Goal: Information Seeking & Learning: Learn about a topic

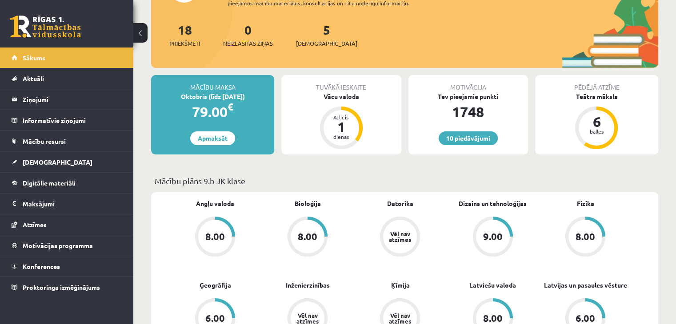
scroll to position [133, 0]
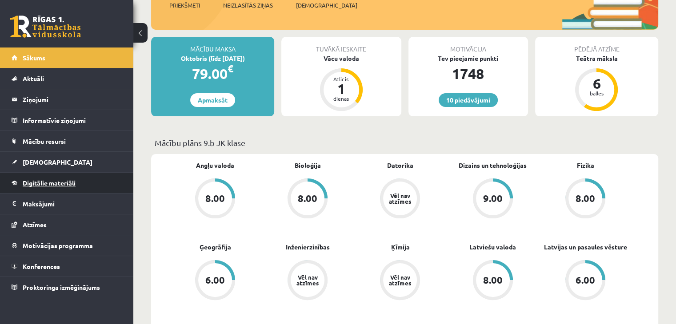
click at [41, 184] on span "Digitālie materiāli" at bounding box center [49, 183] width 53 height 8
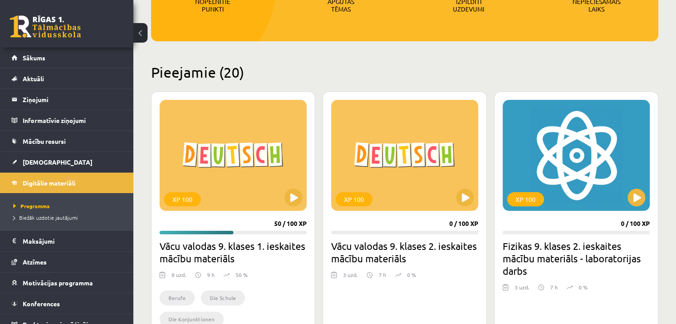
scroll to position [178, 0]
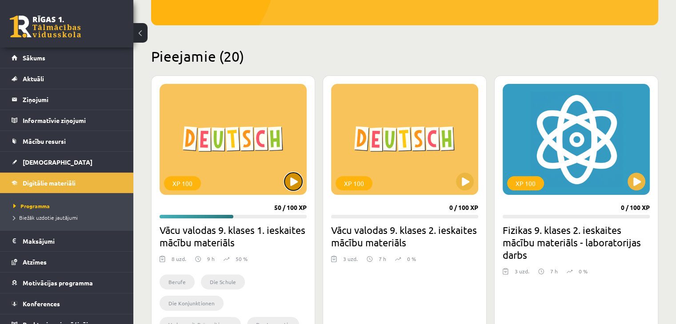
click at [287, 181] on button at bounding box center [293, 182] width 18 height 18
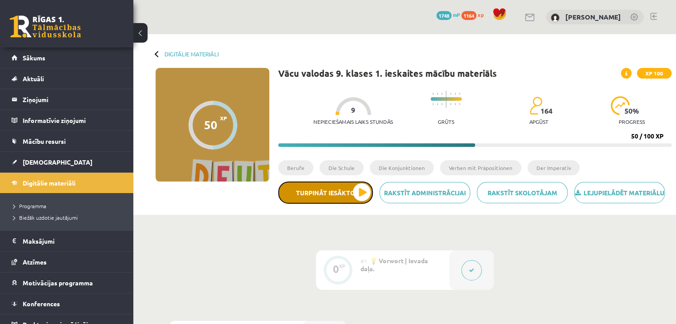
click at [320, 204] on button "Turpināt iesākto" at bounding box center [325, 193] width 95 height 22
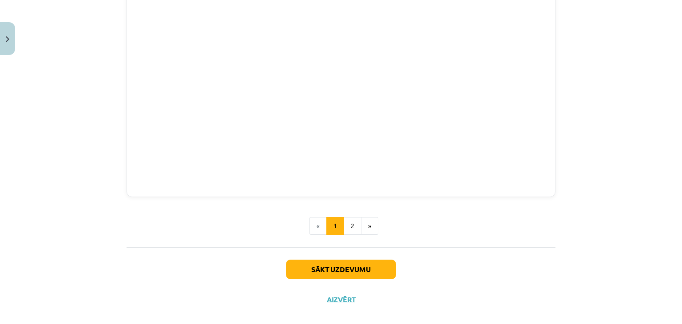
scroll to position [1004, 0]
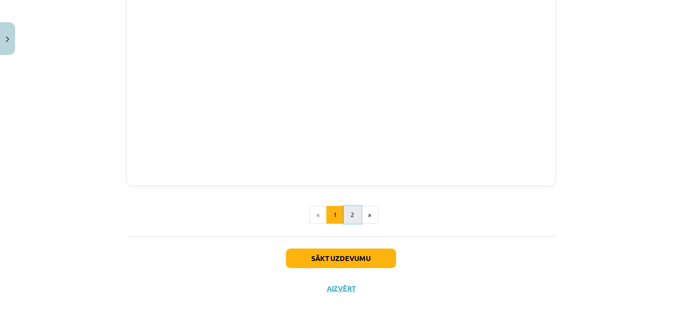
click at [349, 210] on button "2" at bounding box center [353, 215] width 18 height 18
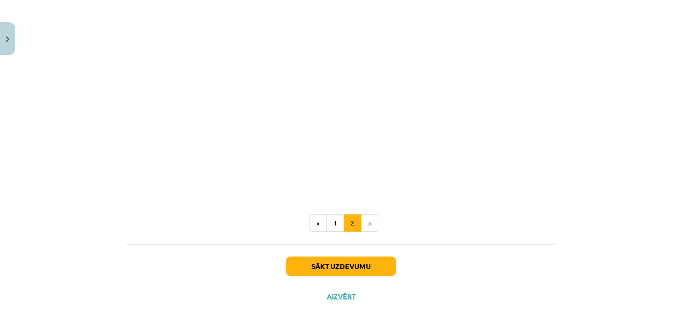
scroll to position [603, 0]
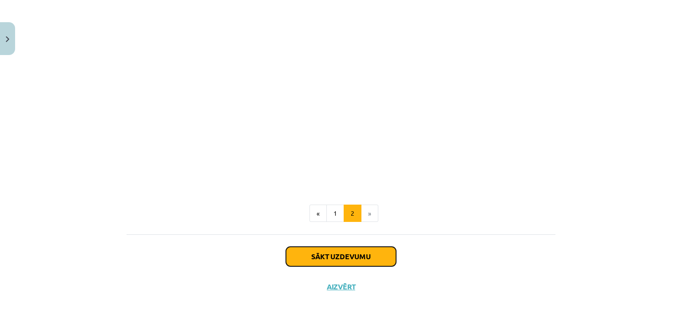
click at [359, 259] on button "Sākt uzdevumu" at bounding box center [341, 257] width 110 height 20
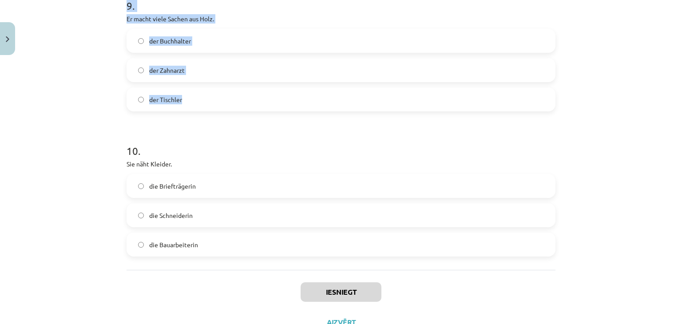
scroll to position [1390, 0]
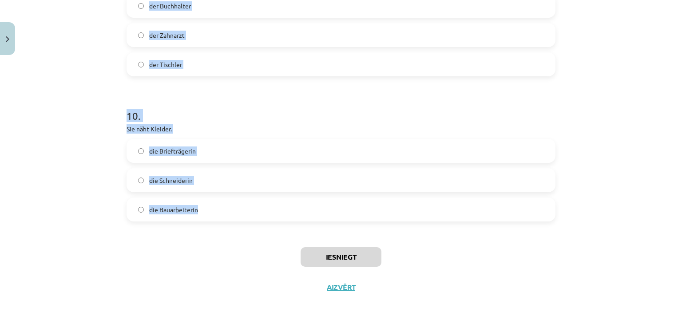
drag, startPoint x: 125, startPoint y: 88, endPoint x: 207, endPoint y: 203, distance: 140.5
copy form "1 . Er verhört und verhaftet Verbrecher. der Polizist der Feuerwehrmann der Arz…"
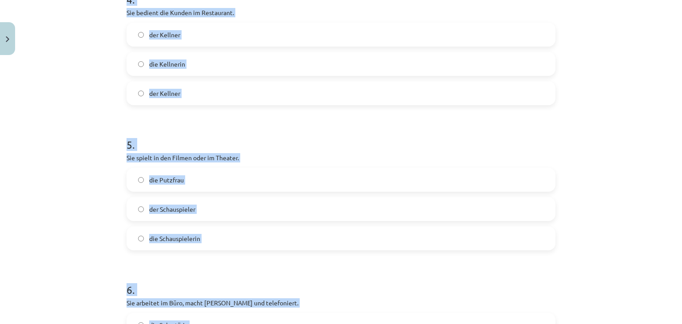
click at [252, 116] on form "1 . Er verhört und verhaftet Verbrecher. der Polizist der Feuerwehrmann der Arz…" at bounding box center [341, 259] width 429 height 1435
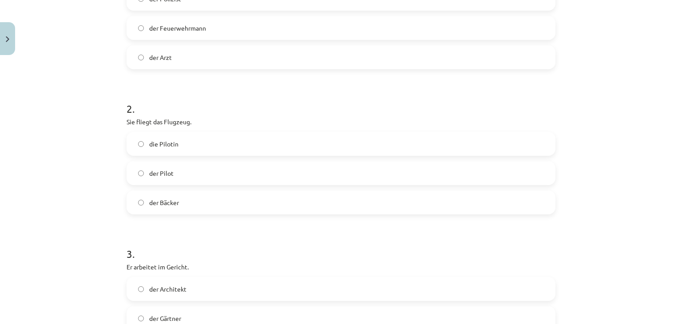
scroll to position [191, 0]
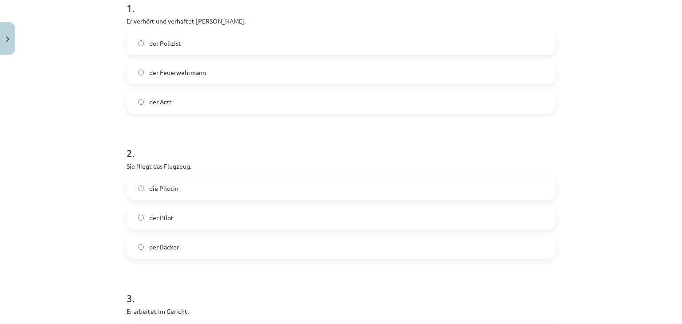
click at [221, 45] on label "der Polizist" at bounding box center [340, 43] width 427 height 22
click at [209, 191] on label "die Pilotin" at bounding box center [340, 188] width 427 height 22
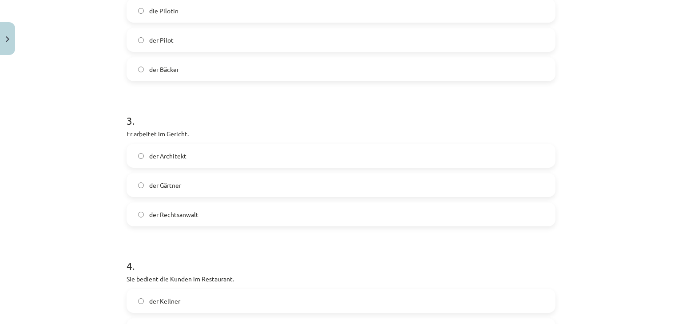
scroll to position [413, 0]
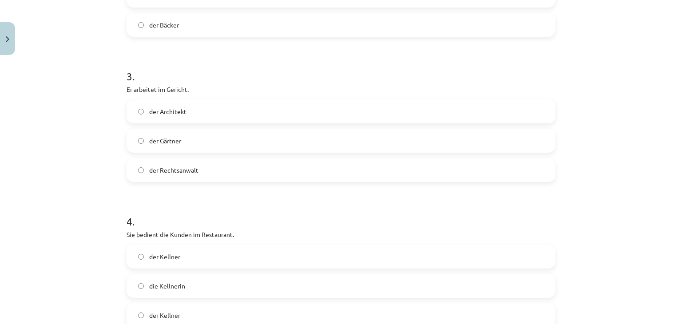
click at [178, 166] on span "der Rechtsanwalt" at bounding box center [173, 170] width 49 height 9
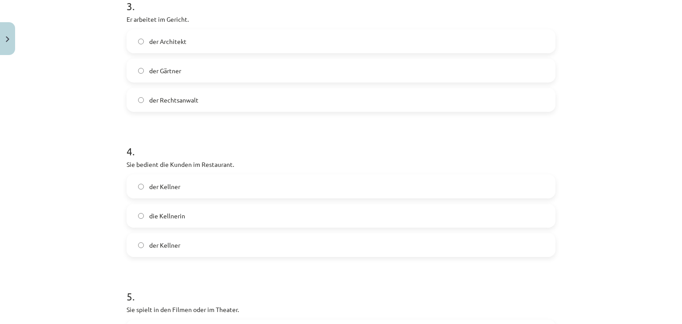
scroll to position [546, 0]
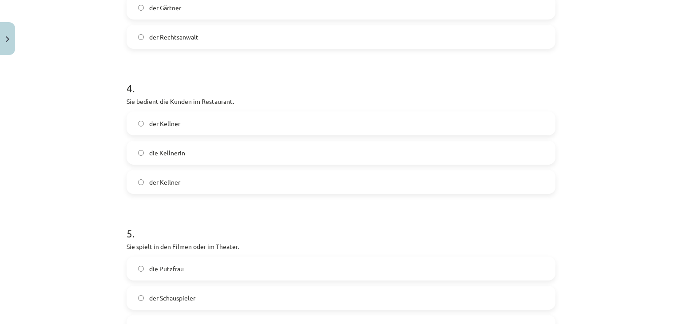
click at [174, 152] on span "die Kellnerin" at bounding box center [167, 152] width 36 height 9
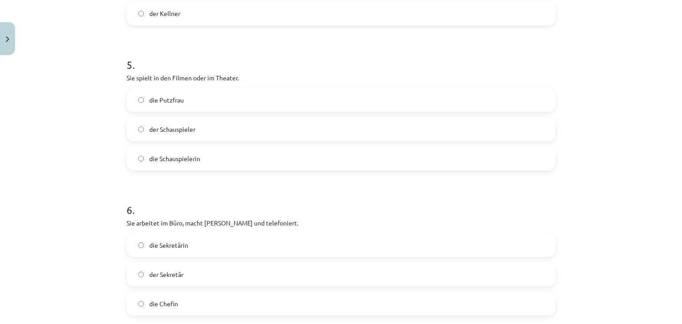
scroll to position [724, 0]
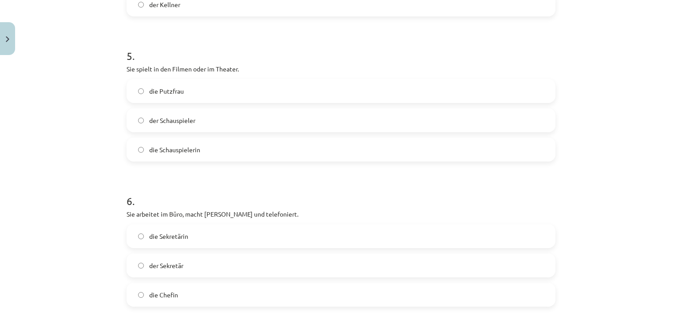
click at [176, 150] on span "die Schauspielerin" at bounding box center [174, 149] width 51 height 9
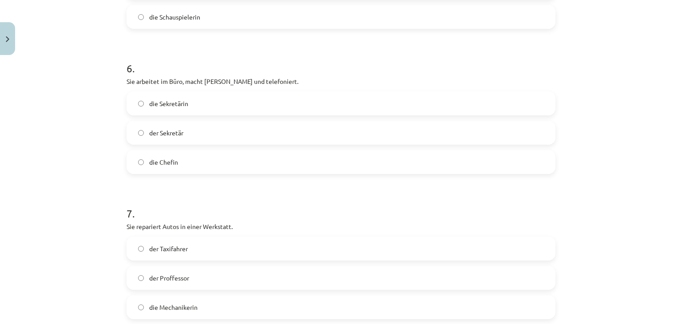
scroll to position [857, 0]
click at [156, 95] on label "die Sekretärin" at bounding box center [340, 103] width 427 height 22
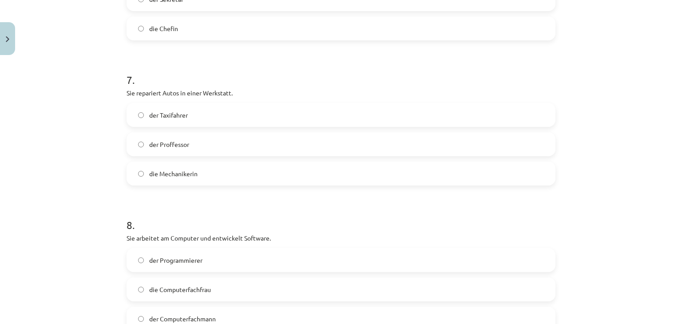
click at [180, 171] on span "die Mechanikerin" at bounding box center [173, 173] width 48 height 9
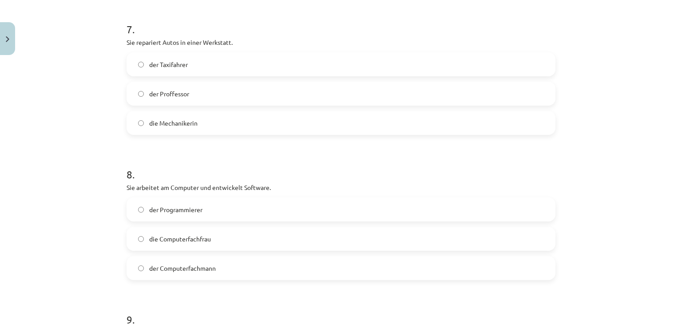
scroll to position [1079, 0]
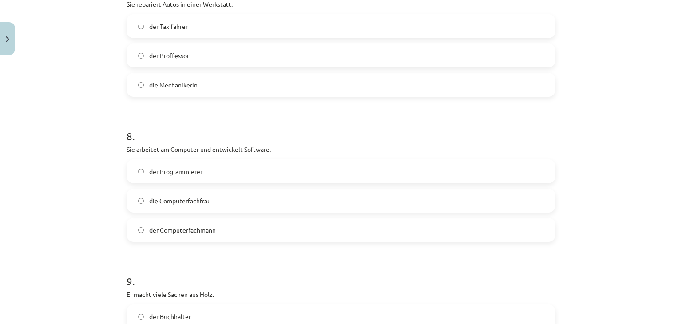
click at [215, 205] on label "die Computerfachfrau" at bounding box center [340, 201] width 427 height 22
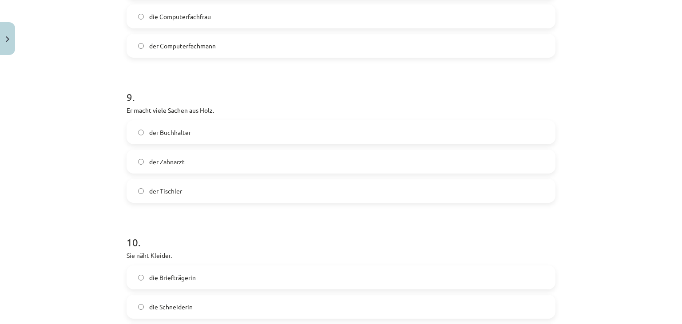
scroll to position [1301, 0]
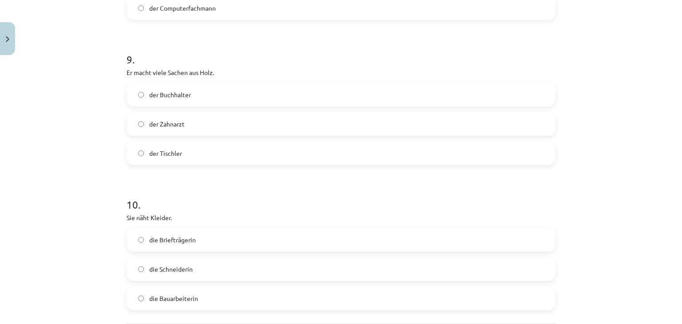
click at [157, 144] on label "der Tischler" at bounding box center [340, 153] width 427 height 22
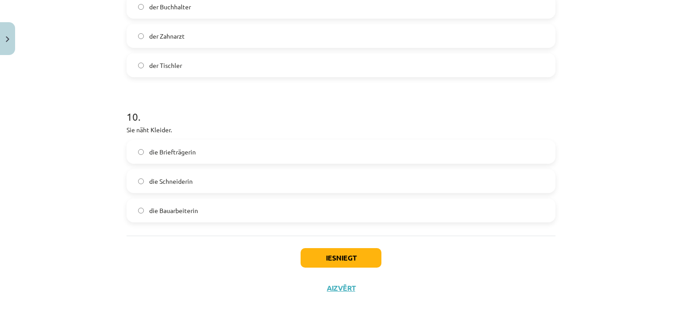
scroll to position [1390, 0]
click at [166, 184] on span "die Schneiderin" at bounding box center [171, 180] width 44 height 9
click at [319, 262] on button "Iesniegt" at bounding box center [341, 257] width 81 height 20
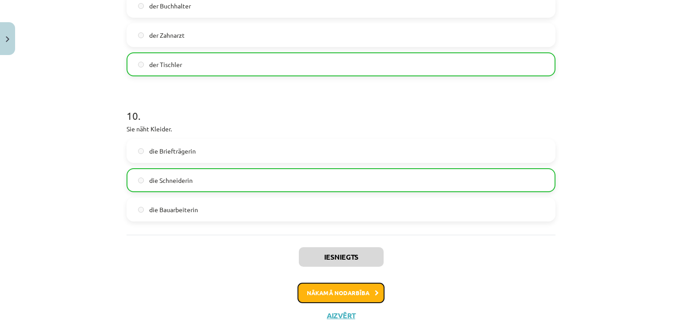
click at [324, 294] on button "Nākamā nodarbība" at bounding box center [341, 293] width 87 height 20
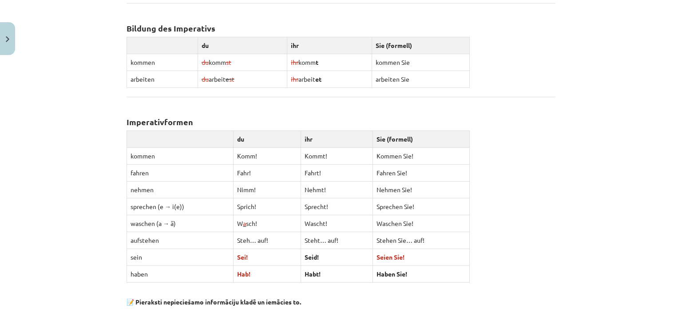
scroll to position [1444, 0]
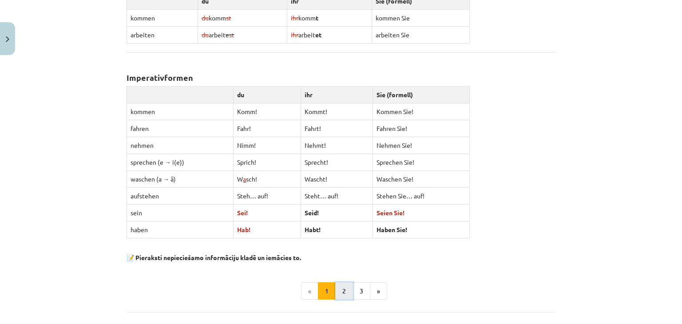
click at [341, 286] on button "2" at bounding box center [344, 291] width 18 height 18
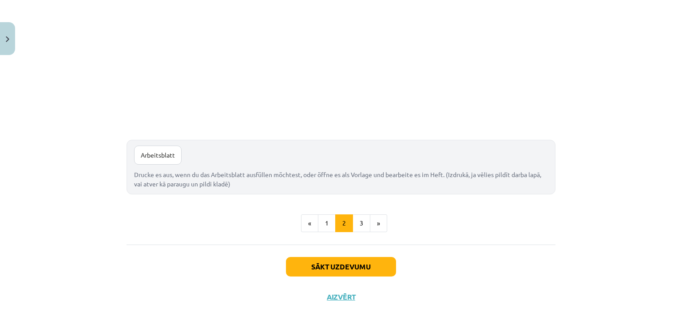
scroll to position [1104, 0]
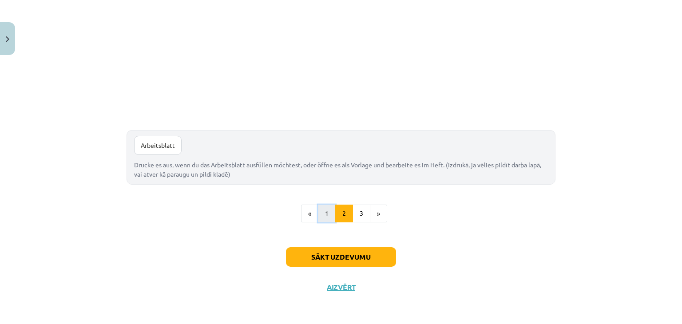
click at [329, 214] on button "1" at bounding box center [327, 214] width 18 height 18
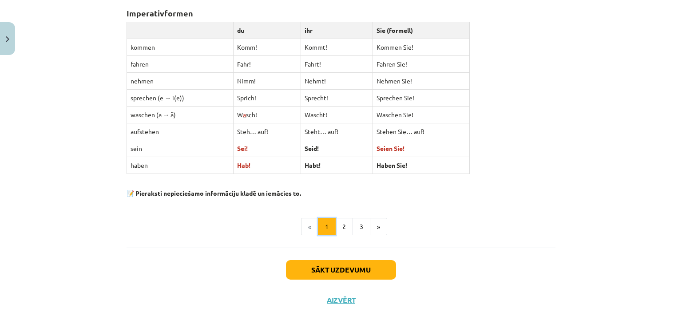
scroll to position [1516, 0]
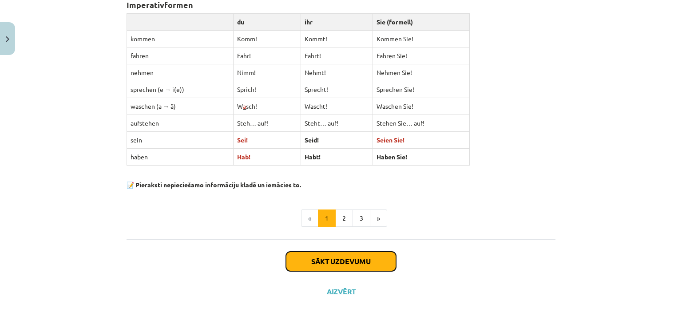
click at [346, 253] on button "Sākt uzdevumu" at bounding box center [341, 262] width 110 height 20
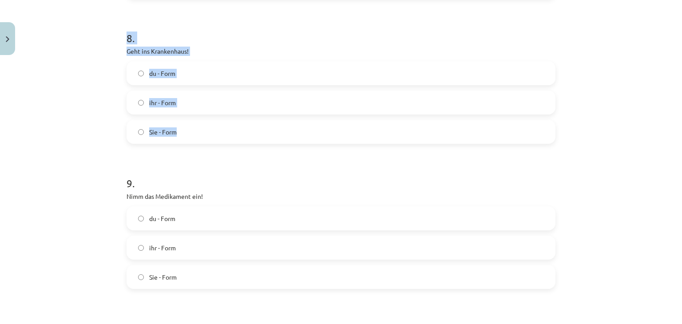
scroll to position [1390, 0]
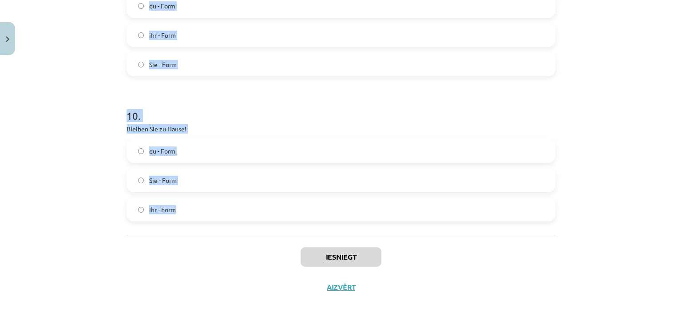
drag, startPoint x: 122, startPoint y: 86, endPoint x: 215, endPoint y: 207, distance: 152.7
copy form "1 . Geh zum Arzt! ihr – Form du - Form Sie - Form 2 . Nehmt Vitamintabletten ei…"
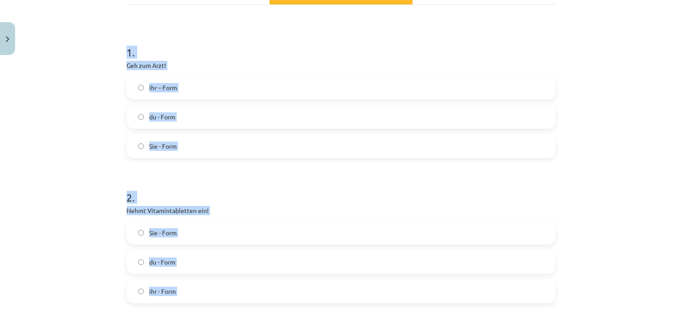
scroll to position [102, 0]
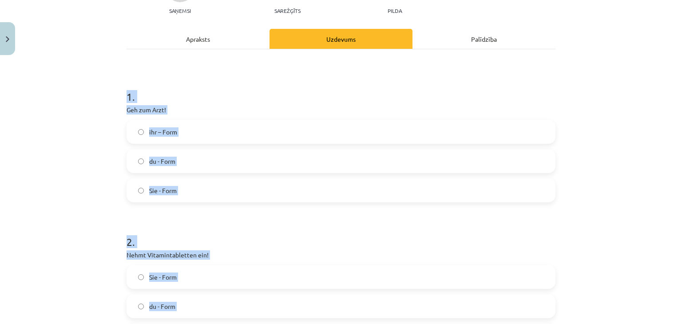
click at [205, 107] on p "Geh zum Arzt!" at bounding box center [341, 109] width 429 height 9
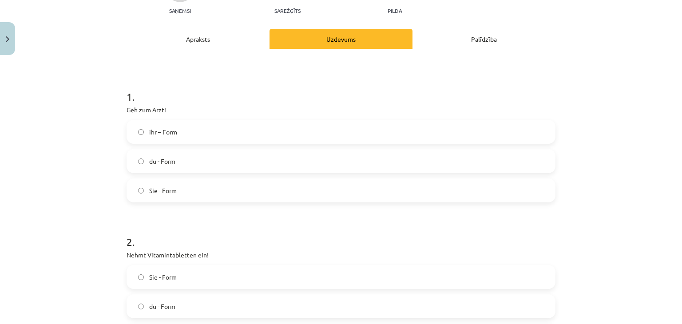
click at [182, 165] on label "du - Form" at bounding box center [340, 161] width 427 height 22
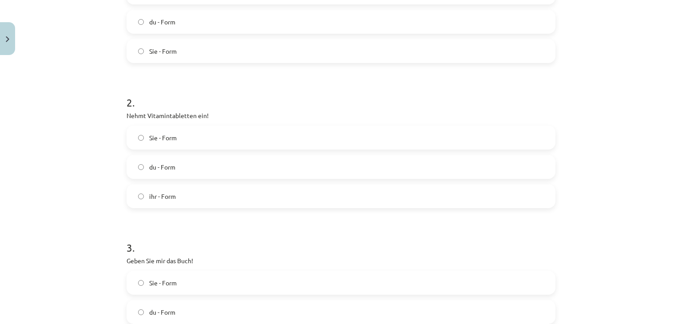
scroll to position [279, 0]
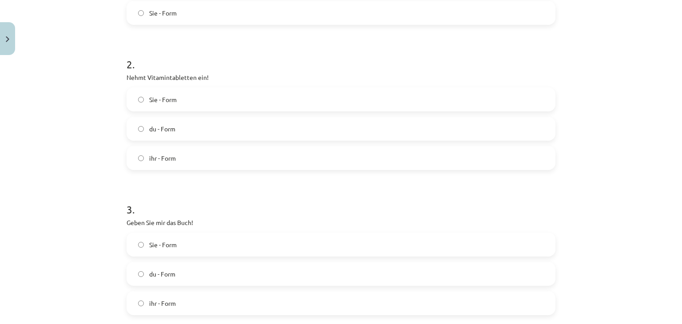
click at [167, 157] on span "ihr - Form" at bounding box center [162, 158] width 27 height 9
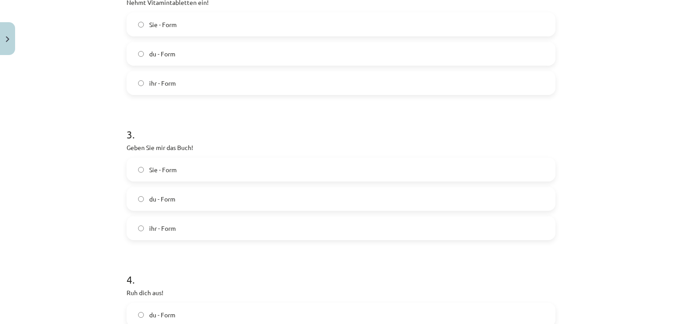
scroll to position [413, 0]
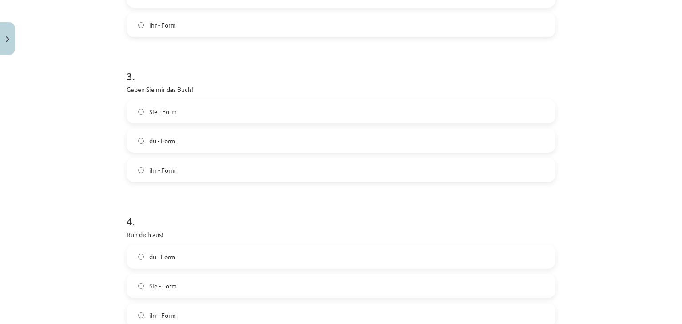
click at [170, 114] on span "Sie - Form" at bounding box center [163, 111] width 28 height 9
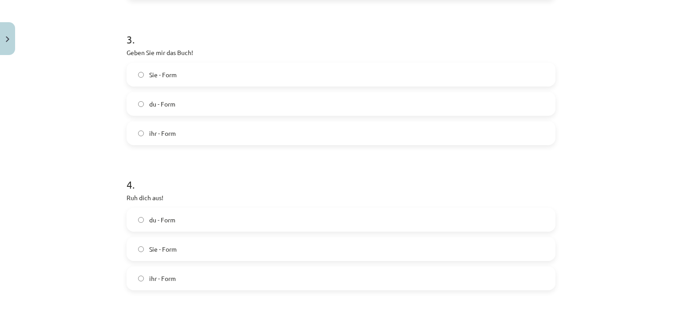
scroll to position [546, 0]
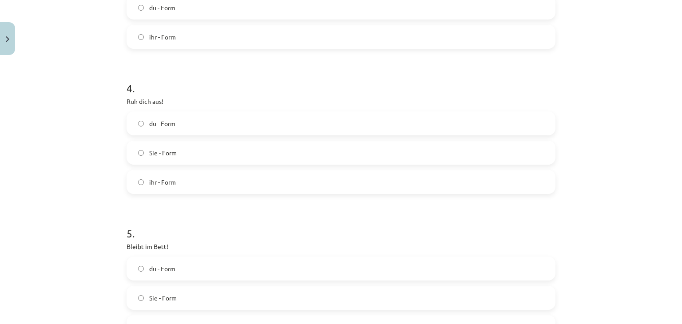
click at [149, 113] on label "du - Form" at bounding box center [340, 123] width 427 height 22
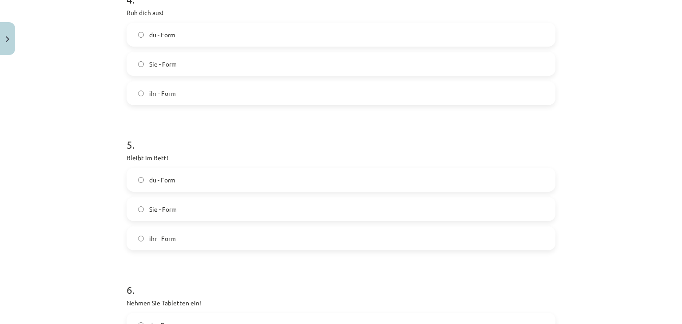
click at [161, 240] on span "ihr - Form" at bounding box center [162, 238] width 27 height 9
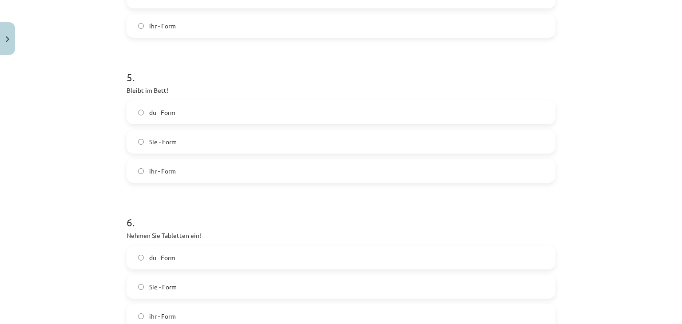
scroll to position [768, 0]
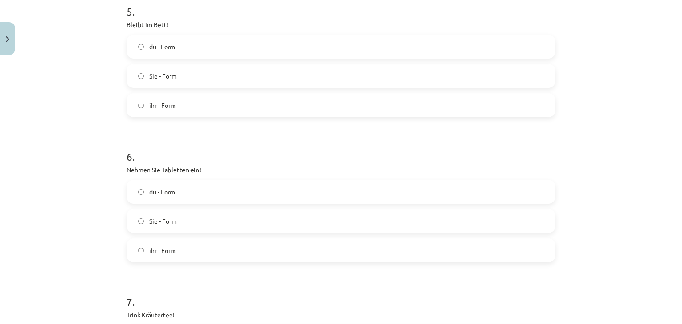
click at [174, 224] on label "Sie - Form" at bounding box center [340, 221] width 427 height 22
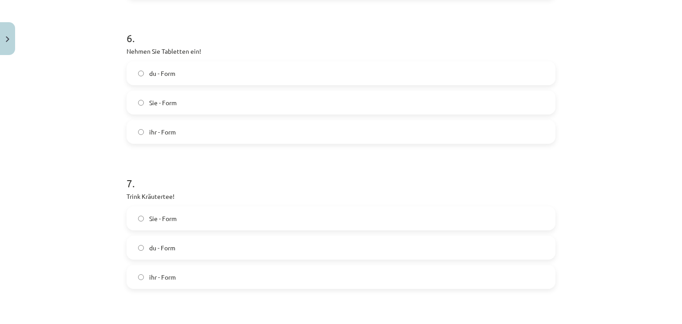
scroll to position [946, 0]
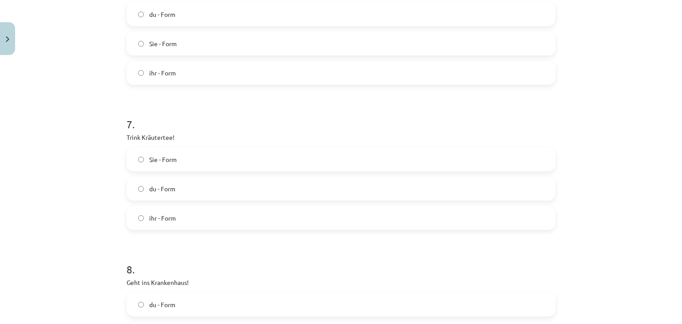
click at [170, 181] on label "du - Form" at bounding box center [340, 189] width 427 height 22
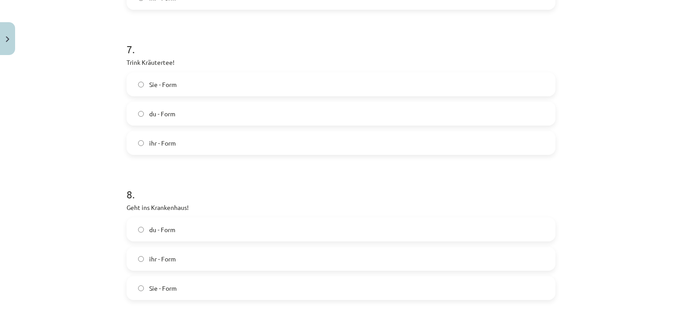
scroll to position [1034, 0]
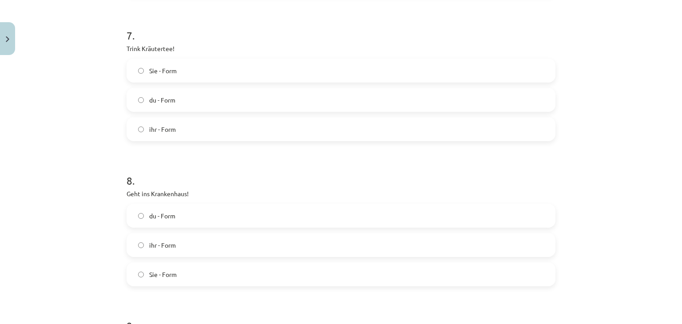
click at [165, 251] on label "ihr - Form" at bounding box center [340, 245] width 427 height 22
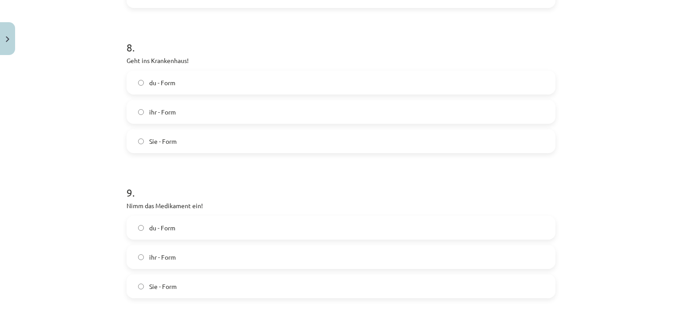
click at [178, 225] on label "du - Form" at bounding box center [340, 228] width 427 height 22
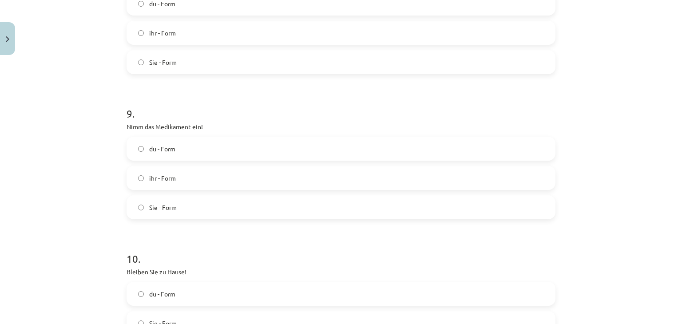
scroll to position [1345, 0]
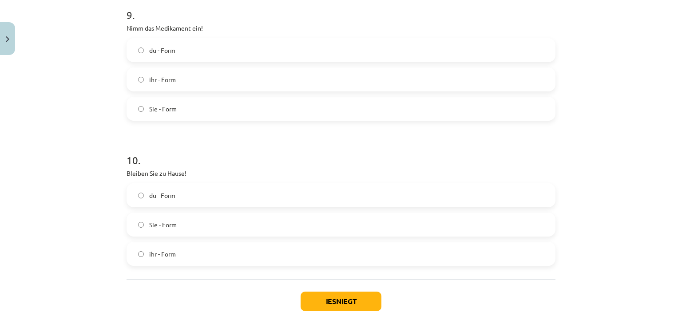
click at [167, 225] on span "Sie - Form" at bounding box center [163, 224] width 28 height 9
click at [332, 305] on button "Iesniegt" at bounding box center [341, 302] width 81 height 20
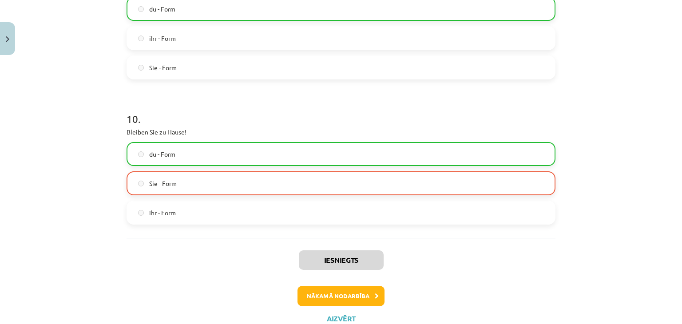
scroll to position [1418, 0]
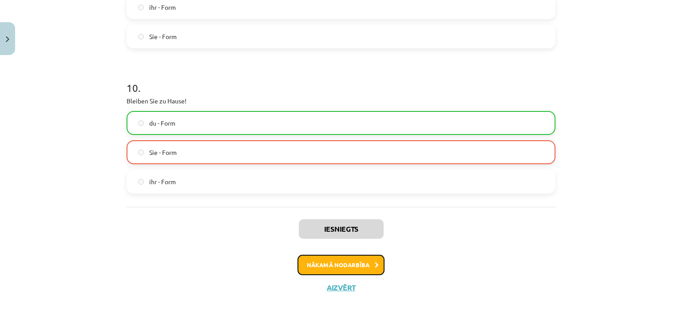
click at [346, 259] on button "Nākamā nodarbība" at bounding box center [341, 265] width 87 height 20
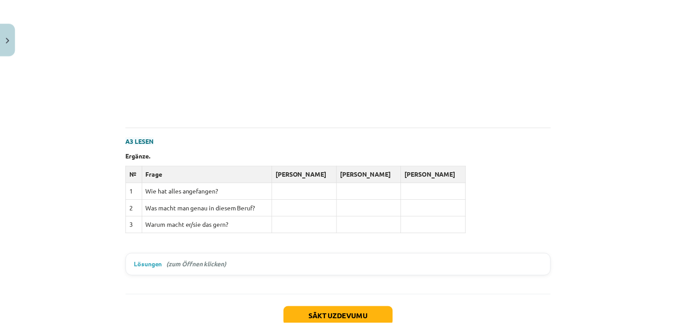
scroll to position [636, 0]
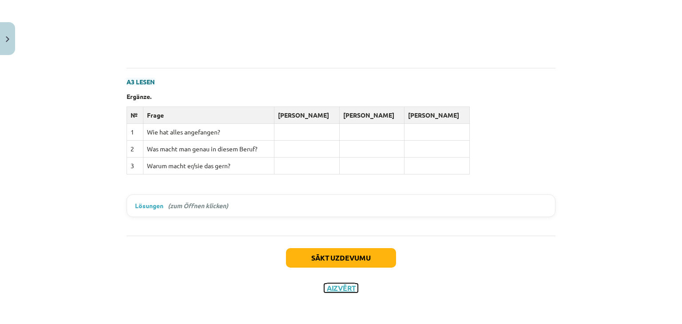
click at [330, 287] on button "Aizvērt" at bounding box center [341, 288] width 34 height 9
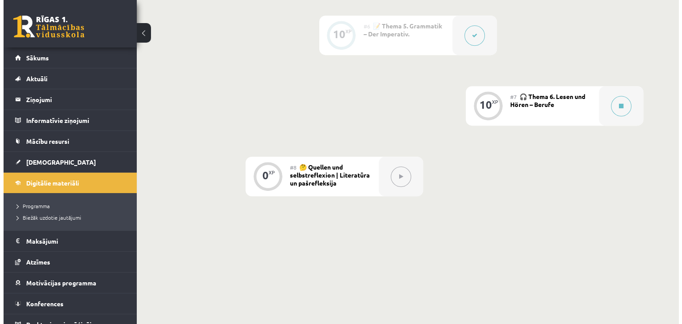
scroll to position [597, 0]
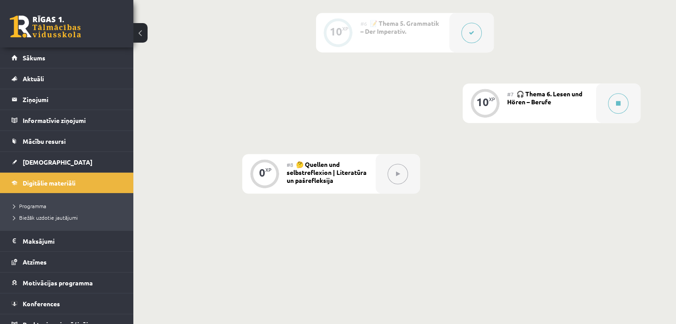
click at [572, 120] on div "#7 🎧 Thema 6. Lesen und Hören – Berufe" at bounding box center [551, 104] width 89 height 40
click at [616, 114] on button at bounding box center [618, 103] width 20 height 20
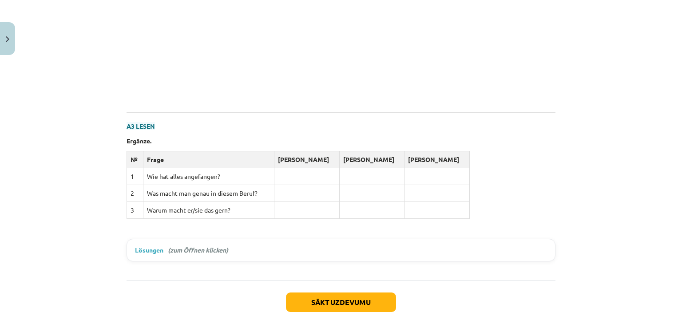
scroll to position [636, 0]
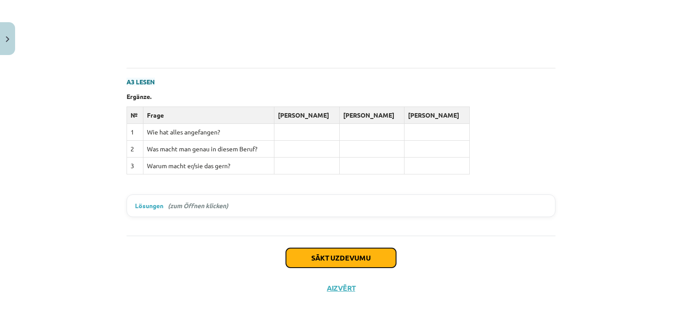
click at [308, 255] on button "Sākt uzdevumu" at bounding box center [341, 258] width 110 height 20
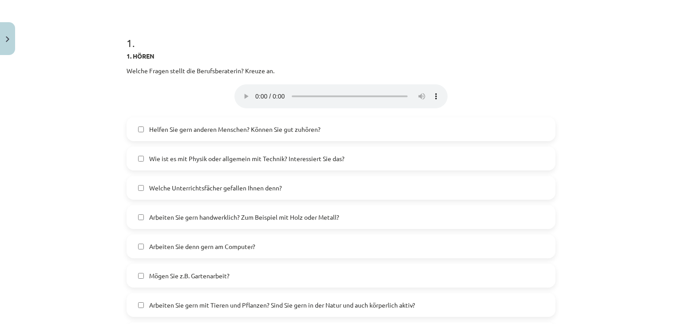
scroll to position [22, 0]
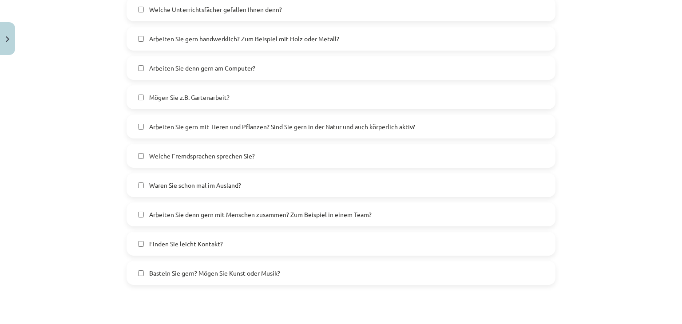
scroll to position [333, 0]
click at [239, 127] on span "Arbeiten Sie gern mit Tieren und Pflanzen? Sind Sie gern in der Natur und auch …" at bounding box center [282, 127] width 266 height 9
click at [226, 219] on span "Arbeiten Sie denn gern mit Menschen zusammen? Zum Beispiel in einem Team?" at bounding box center [260, 215] width 223 height 9
click at [194, 271] on span "Basteln Sie gern? Mögen Sie Kunst oder Musik?" at bounding box center [214, 274] width 131 height 9
click at [232, 39] on span "Arbeiten Sie gern handwerklich? Zum Beispiel mit Holz oder Metall?" at bounding box center [244, 39] width 190 height 9
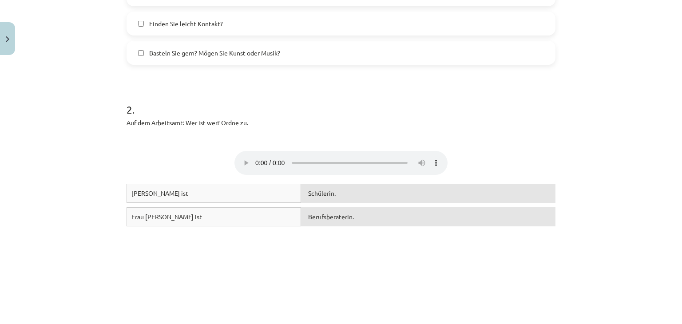
scroll to position [600, 0]
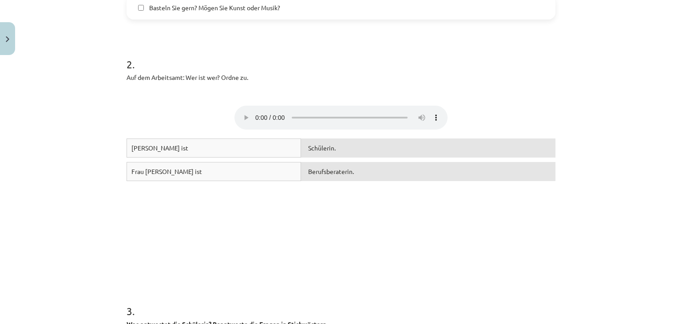
click at [315, 147] on span "Schülerin." at bounding box center [322, 148] width 28 height 8
drag, startPoint x: 316, startPoint y: 146, endPoint x: 314, endPoint y: 158, distance: 11.6
click at [314, 171] on div "Frau Lorenz ist Schülerin. Frau Berking ist Berufsberaterin." at bounding box center [341, 205] width 429 height 133
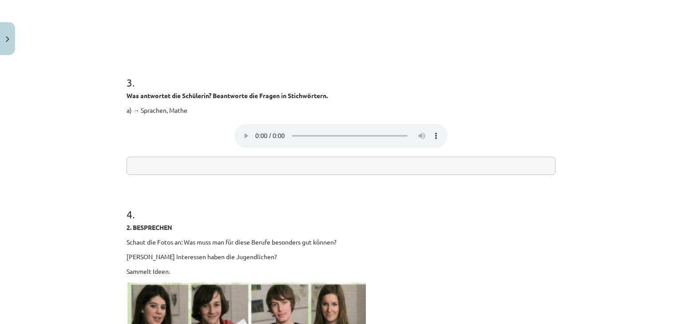
scroll to position [866, 0]
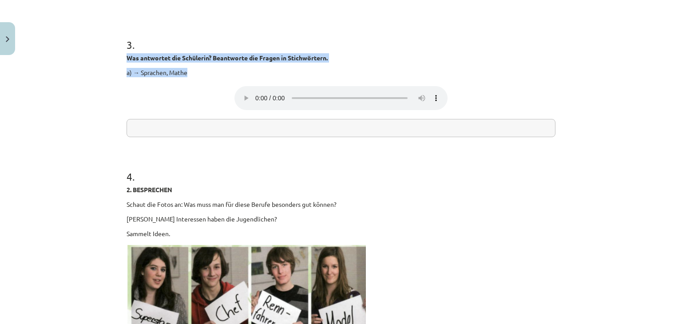
drag, startPoint x: 121, startPoint y: 56, endPoint x: 185, endPoint y: 76, distance: 67.0
copy div "Was antwortet die Schülerin? Beantworte die Fragen in Stichwörtern. a) → Sprach…"
click at [204, 63] on div "Was antwortet die Schülerin? Beantworte die Fragen in Stichwörtern. a) → Sprach…" at bounding box center [341, 81] width 429 height 57
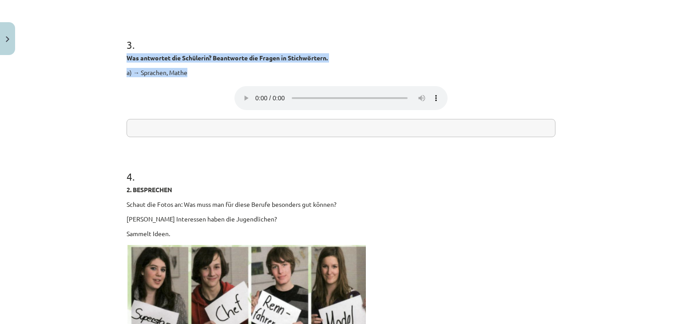
click at [203, 76] on p "a) → Sprachen, Mathe" at bounding box center [341, 72] width 429 height 9
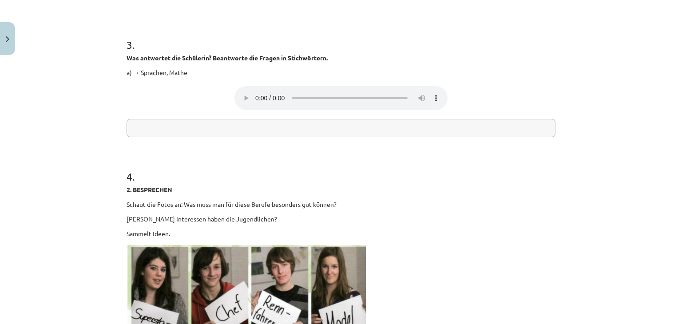
click at [243, 35] on h1 "3 ." at bounding box center [341, 37] width 429 height 28
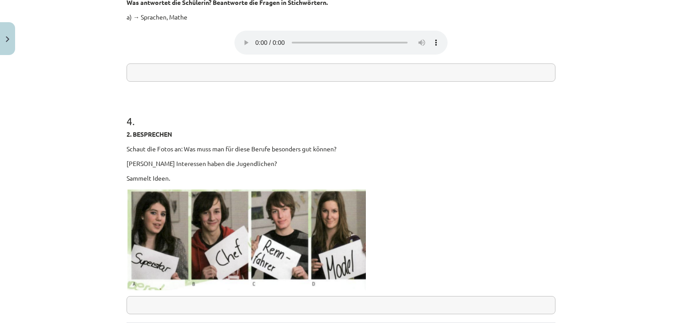
scroll to position [999, 0]
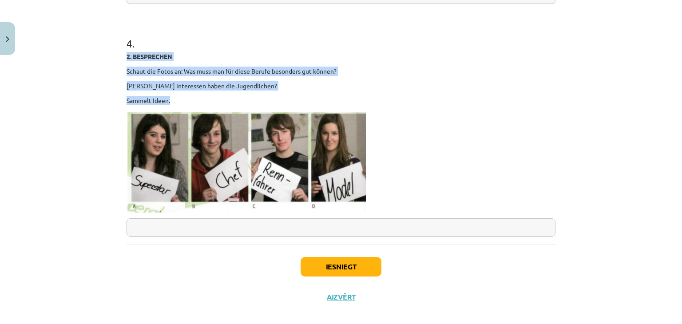
drag, startPoint x: 124, startPoint y: 54, endPoint x: 174, endPoint y: 98, distance: 67.0
click at [174, 98] on div "2. BESPRECHEN Schaut die Fotos an: Was muss man für diese Berufe besonders gut …" at bounding box center [341, 132] width 429 height 161
copy div "2. BESPRECHEN Schaut die Fotos an: Was muss man für diese Berufe besonders gut …"
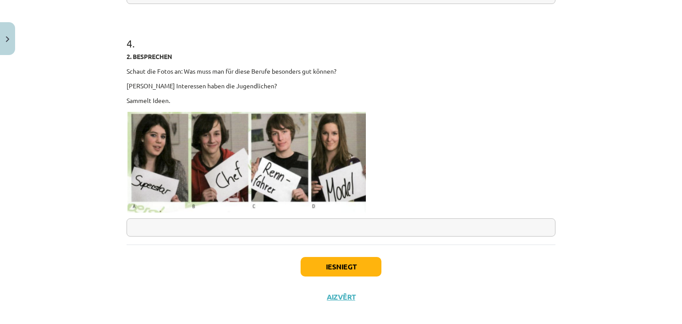
click at [167, 226] on input "text" at bounding box center [341, 228] width 429 height 18
click at [308, 266] on button "Iesniegt" at bounding box center [341, 267] width 81 height 20
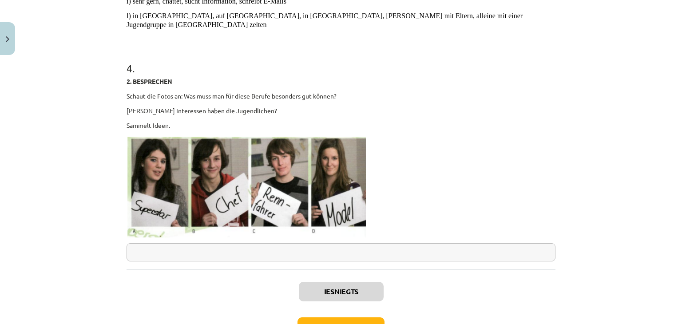
scroll to position [1149, 0]
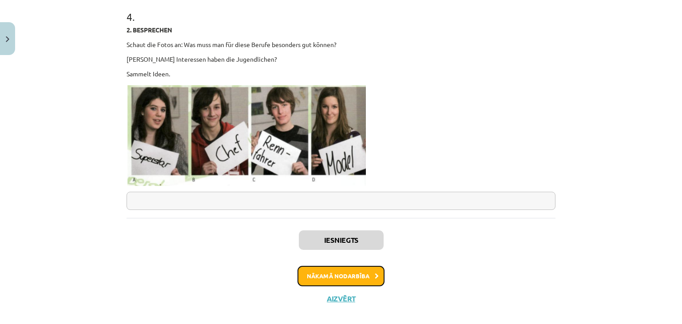
click at [305, 266] on button "Nākamā nodarbība" at bounding box center [341, 276] width 87 height 20
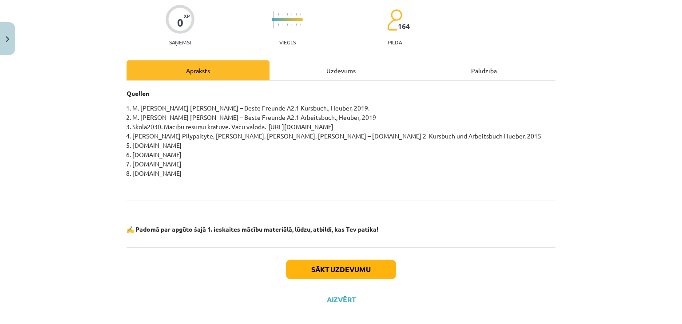
scroll to position [83, 0]
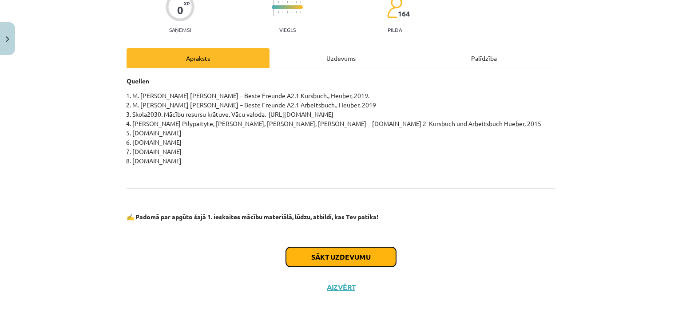
click at [315, 256] on button "Sākt uzdevumu" at bounding box center [341, 257] width 110 height 20
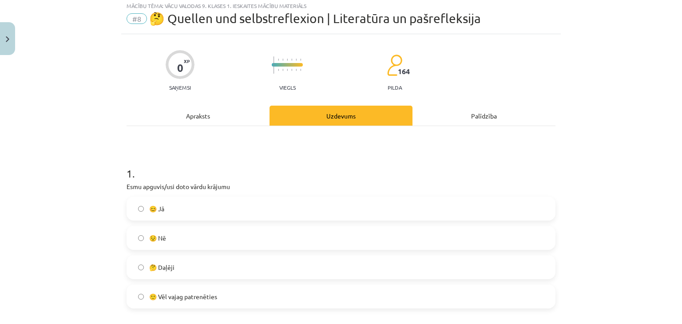
scroll to position [22, 0]
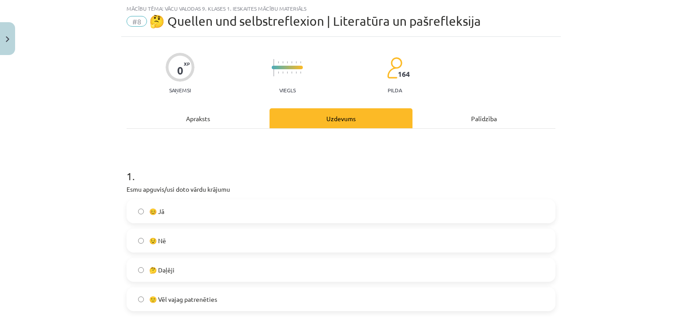
click at [192, 293] on label "🙂 Vēl vajag patrenēties" at bounding box center [340, 299] width 427 height 22
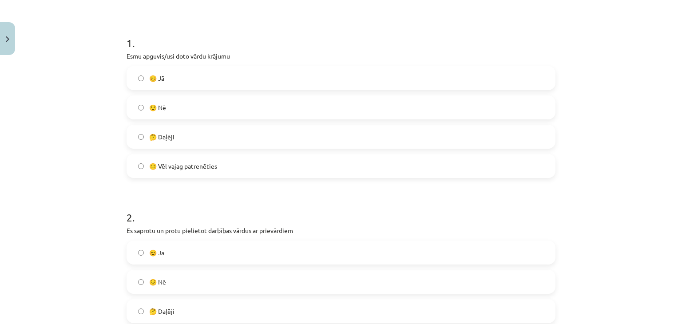
scroll to position [244, 0]
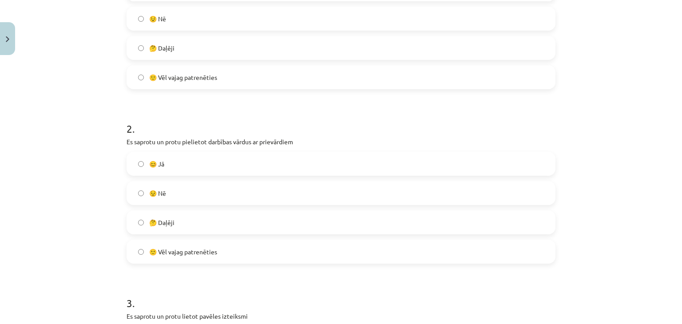
click at [181, 163] on label "😊 Jā" at bounding box center [340, 164] width 427 height 22
click at [194, 256] on span "🙂 Vēl vajag patrenēties" at bounding box center [183, 251] width 68 height 9
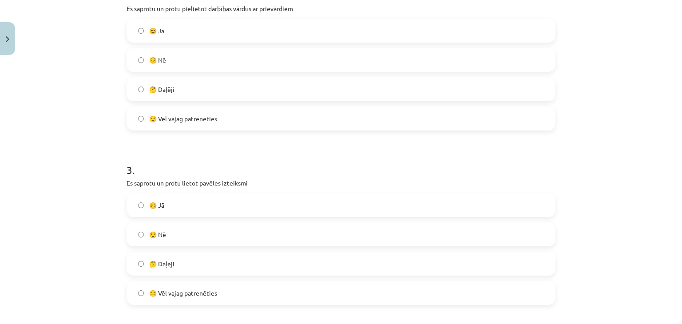
scroll to position [466, 0]
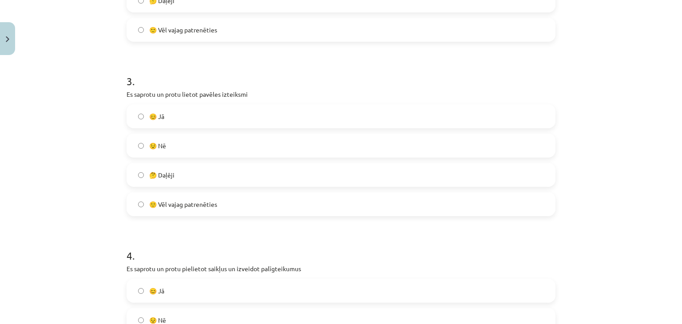
click at [188, 205] on span "🙂 Vēl vajag patrenēties" at bounding box center [183, 204] width 68 height 9
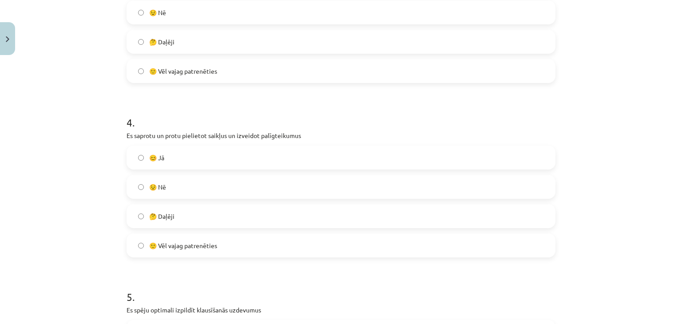
click at [194, 253] on label "🙂 Vēl vajag patrenēties" at bounding box center [340, 246] width 427 height 22
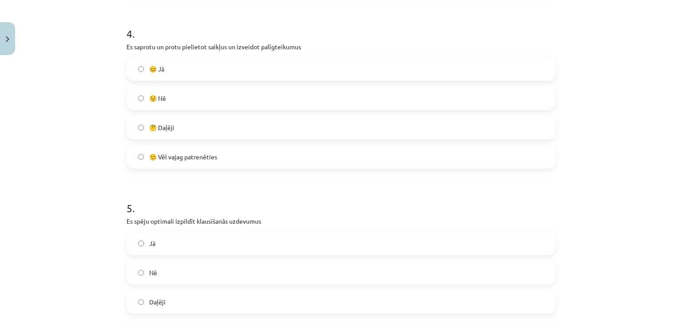
scroll to position [777, 0]
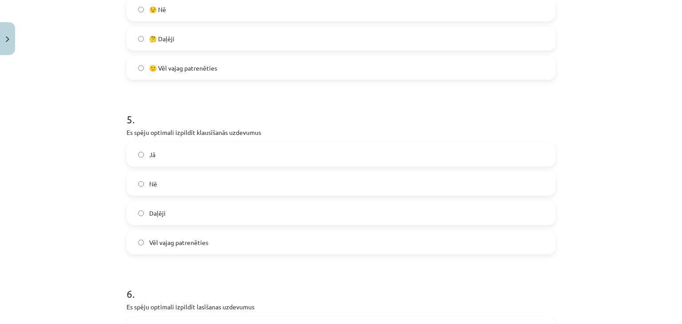
click at [196, 246] on span "Vēl vajag patrenēties" at bounding box center [178, 242] width 59 height 9
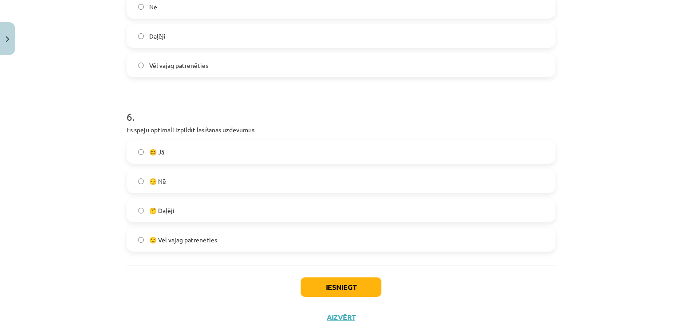
scroll to position [955, 0]
click at [195, 244] on label "🙂 Vēl vajag patrenēties" at bounding box center [340, 239] width 427 height 22
click at [311, 290] on button "Iesniegt" at bounding box center [341, 287] width 81 height 20
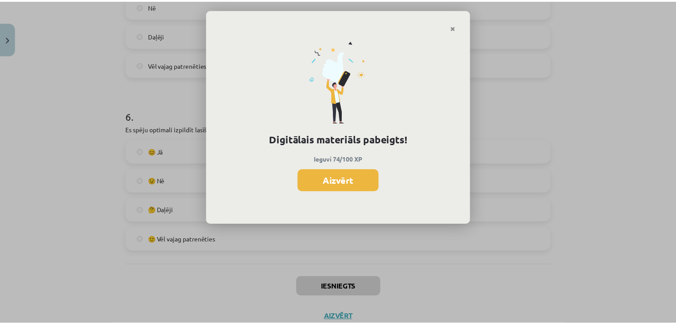
scroll to position [596, 0]
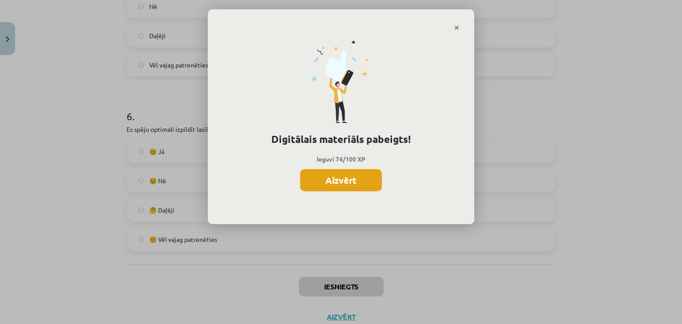
click at [318, 185] on button "Aizvērt" at bounding box center [341, 180] width 82 height 22
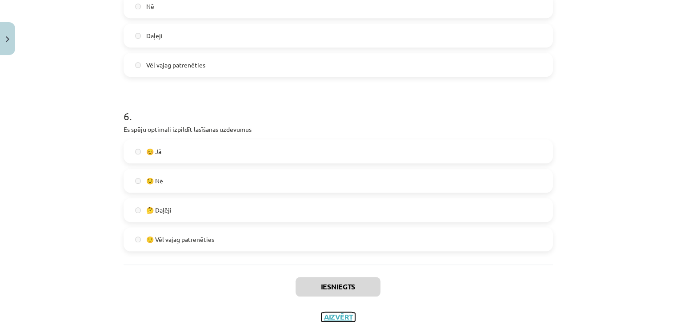
click at [326, 317] on button "Aizvērt" at bounding box center [338, 317] width 34 height 9
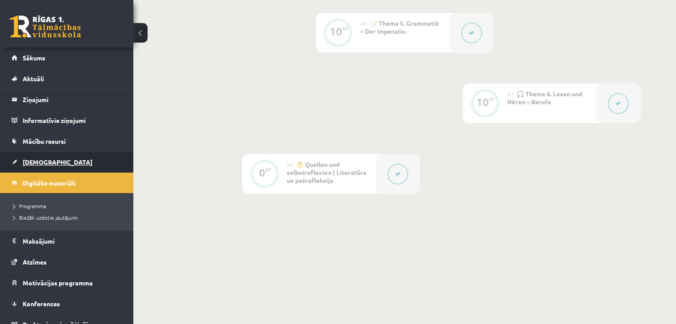
click at [40, 162] on span "[DEMOGRAPHIC_DATA]" at bounding box center [58, 162] width 70 height 8
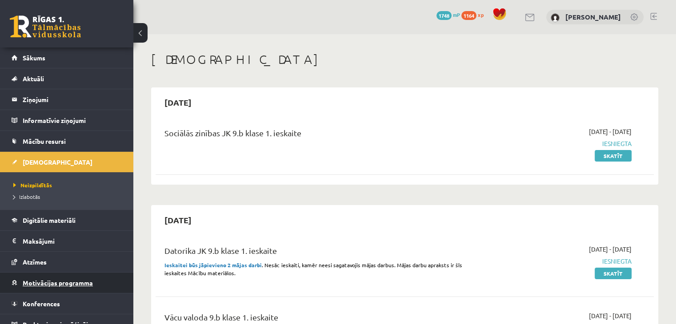
click at [100, 281] on link "Motivācijas programma" at bounding box center [67, 283] width 111 height 20
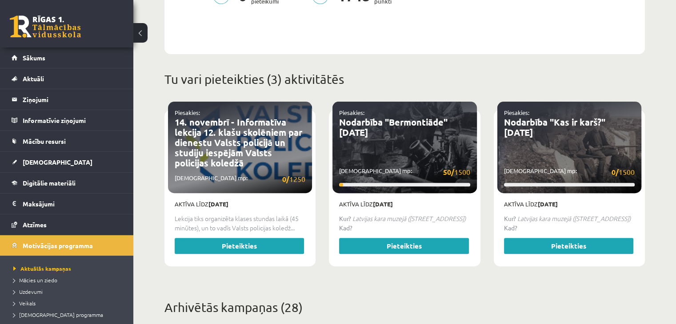
scroll to position [266, 0]
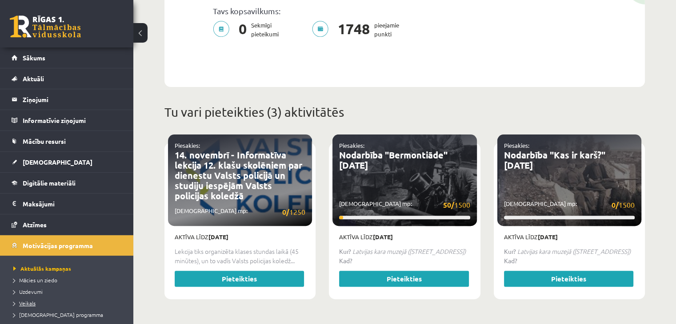
click at [32, 303] on span "Veikals" at bounding box center [24, 303] width 22 height 7
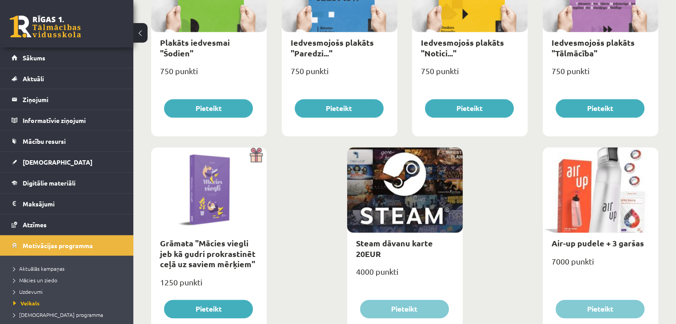
scroll to position [1041, 0]
